Goal: Entertainment & Leisure: Consume media (video, audio)

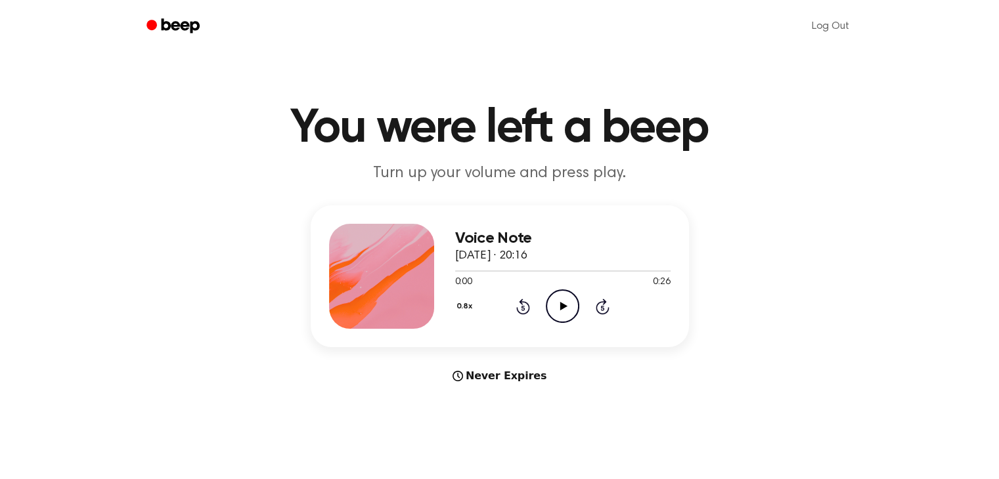
click at [565, 301] on icon "Play Audio" at bounding box center [562, 306] width 33 height 33
click at [562, 302] on icon "Play Audio" at bounding box center [562, 306] width 33 height 33
click at [560, 306] on icon at bounding box center [563, 306] width 7 height 9
drag, startPoint x: 519, startPoint y: 276, endPoint x: 528, endPoint y: 269, distance: 11.7
click at [528, 269] on span at bounding box center [532, 271] width 11 height 11
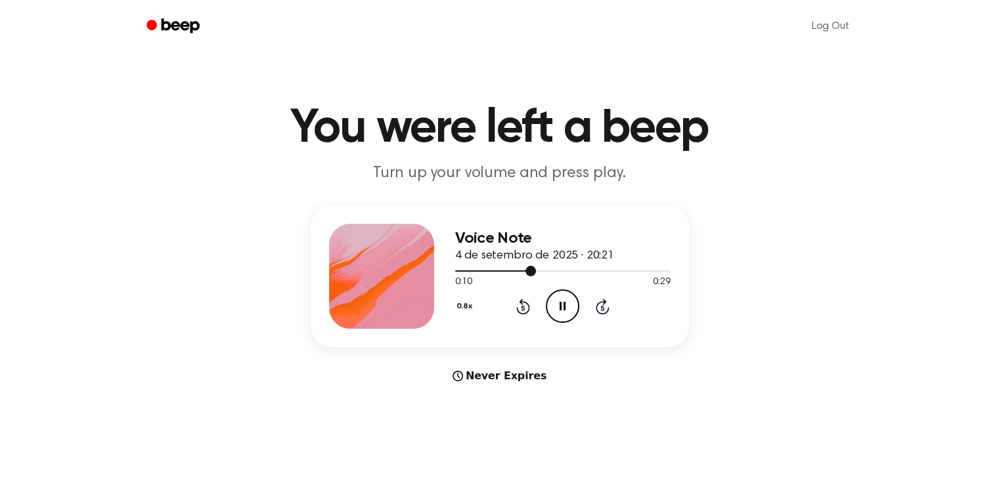
drag, startPoint x: 528, startPoint y: 269, endPoint x: 463, endPoint y: 269, distance: 65.7
click at [463, 269] on div at bounding box center [562, 270] width 215 height 11
click at [458, 270] on div at bounding box center [492, 270] width 74 height 1
